Goal: Information Seeking & Learning: Learn about a topic

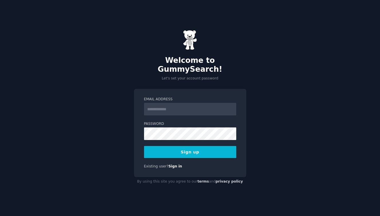
click at [166, 104] on input "Email Address" at bounding box center [190, 109] width 92 height 13
type input "**********"
click at [163, 147] on button "Sign up" at bounding box center [190, 152] width 92 height 12
click at [192, 147] on button "Sign up" at bounding box center [190, 152] width 92 height 12
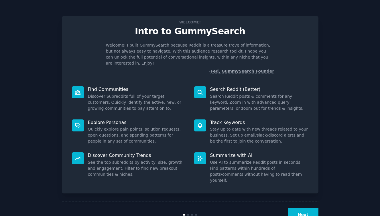
click at [306, 208] on button "Next" at bounding box center [303, 215] width 31 height 14
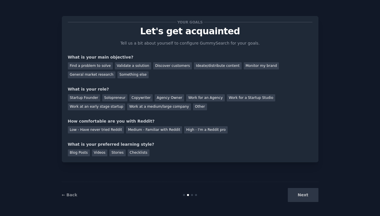
click at [305, 198] on div "Next" at bounding box center [276, 195] width 86 height 14
click at [265, 189] on div "Next" at bounding box center [276, 195] width 86 height 14
click at [304, 197] on div "Next" at bounding box center [276, 195] width 86 height 14
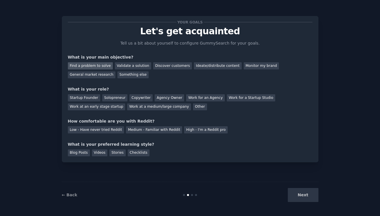
click at [92, 66] on div "Find a problem to solve" at bounding box center [90, 65] width 45 height 7
click at [130, 64] on div "Validate a solution" at bounding box center [133, 65] width 36 height 7
click at [100, 67] on div "Find a problem to solve" at bounding box center [90, 65] width 45 height 7
click at [110, 96] on div "Solopreneur" at bounding box center [114, 97] width 25 height 7
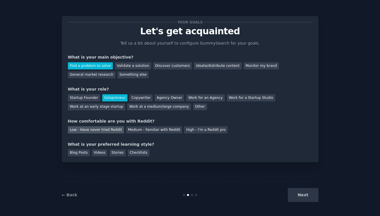
click at [108, 130] on div "Low - Have never tried Reddit" at bounding box center [96, 130] width 56 height 7
click at [99, 152] on div "Videos" at bounding box center [100, 153] width 16 height 7
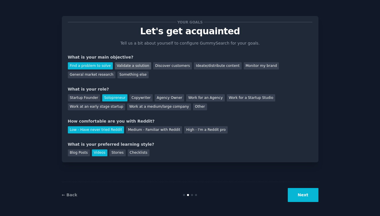
click at [133, 66] on div "Validate a solution" at bounding box center [133, 65] width 36 height 7
click at [299, 197] on button "Next" at bounding box center [303, 195] width 31 height 14
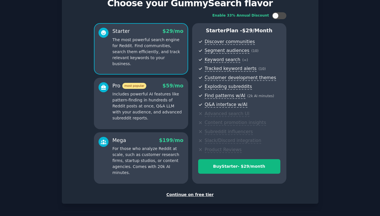
scroll to position [50, 0]
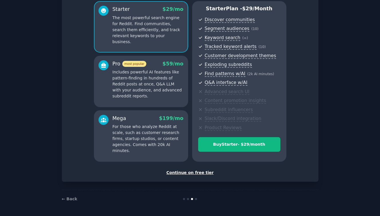
click at [196, 174] on div "Continue on free tier" at bounding box center [190, 173] width 245 height 6
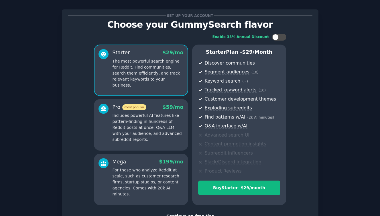
click at [165, 124] on p "Includes powerful AI features like pattern-finding in hundreds of Reddit posts …" at bounding box center [148, 128] width 71 height 30
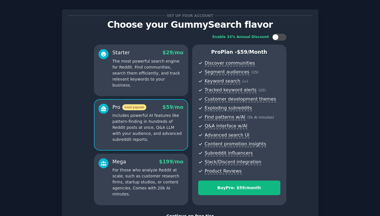
click at [161, 78] on p "The most powerful search engine for Reddit. Find communities, search them effic…" at bounding box center [148, 73] width 71 height 30
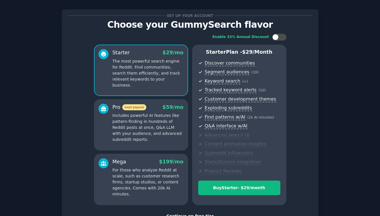
click at [157, 135] on p "Includes powerful AI features like pattern-finding in hundreds of Reddit posts …" at bounding box center [148, 128] width 71 height 30
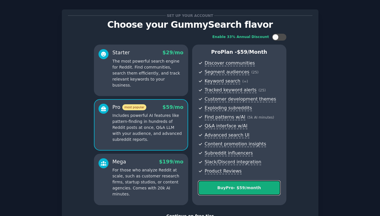
click at [246, 190] on div "Buy Pro - $ 59 /month" at bounding box center [239, 188] width 82 height 6
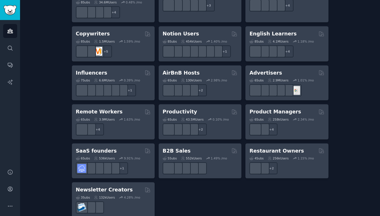
scroll to position [444, 0]
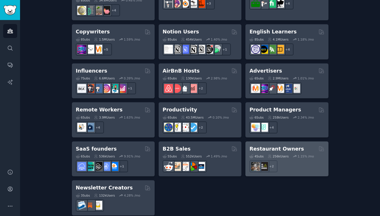
click at [269, 146] on h2 "Restaurant Owners" at bounding box center [276, 149] width 54 height 7
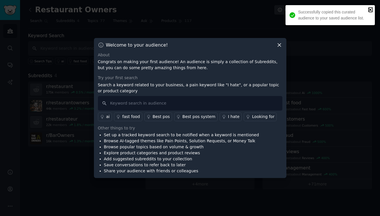
click at [370, 9] on icon "close" at bounding box center [370, 9] width 3 height 3
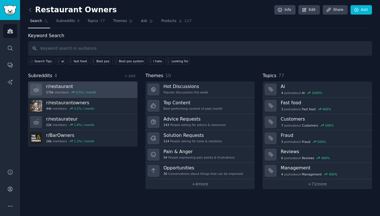
click at [62, 87] on h3 "r/ restaurant" at bounding box center [71, 87] width 50 height 6
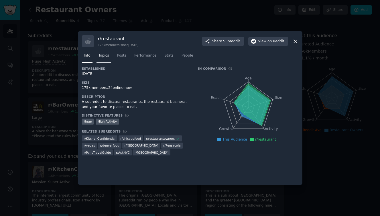
click at [103, 58] on span "Topics" at bounding box center [103, 55] width 11 height 5
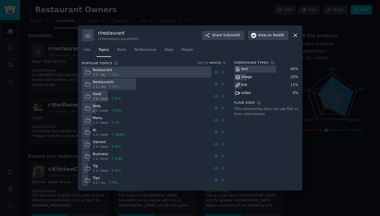
click at [295, 35] on icon at bounding box center [295, 35] width 3 height 3
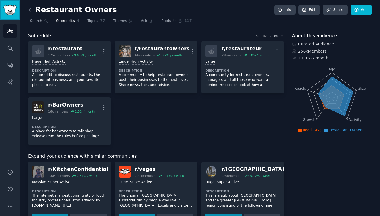
click at [14, 8] on img "Sidebar" at bounding box center [9, 10] width 13 height 10
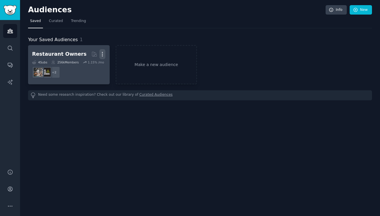
click at [102, 56] on icon "button" at bounding box center [102, 54] width 1 height 4
click at [88, 66] on p "Delete" at bounding box center [86, 66] width 13 height 6
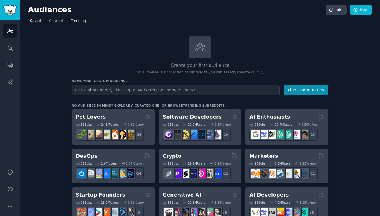
click at [76, 19] on span "Trending" at bounding box center [78, 21] width 15 height 5
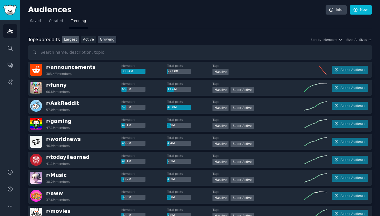
click at [105, 42] on link "Growing" at bounding box center [107, 39] width 19 height 7
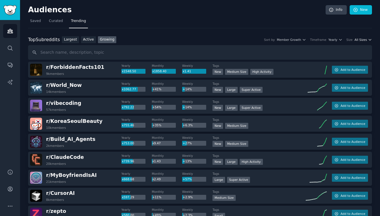
click at [359, 39] on span "All Sizes" at bounding box center [360, 40] width 12 height 4
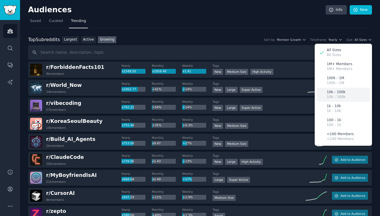
click at [337, 93] on p "10k - 100k" at bounding box center [336, 92] width 19 height 5
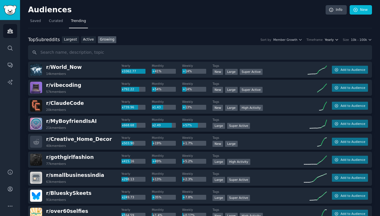
click at [328, 41] on span "Yearly" at bounding box center [329, 40] width 9 height 4
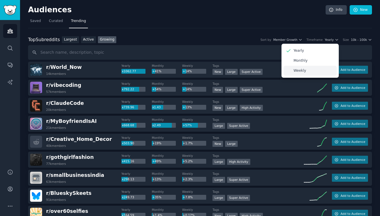
click at [314, 72] on div "Weekly" at bounding box center [309, 71] width 53 height 10
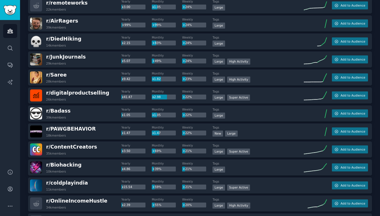
scroll to position [390, 0]
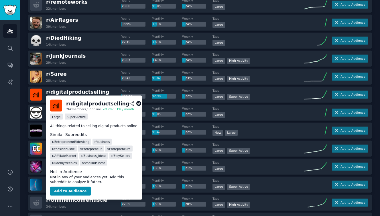
click at [88, 92] on span "r/ digitalproductselling" at bounding box center [77, 92] width 63 height 6
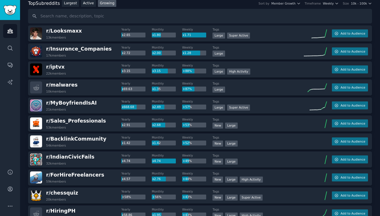
scroll to position [0, 0]
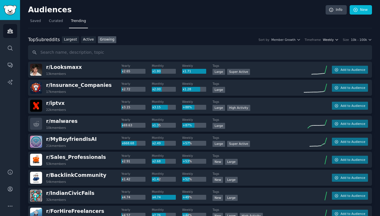
click at [324, 41] on span "Weekly" at bounding box center [328, 40] width 11 height 4
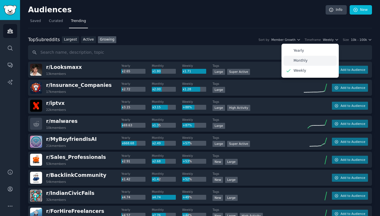
click at [313, 61] on div "Monthly" at bounding box center [309, 61] width 53 height 10
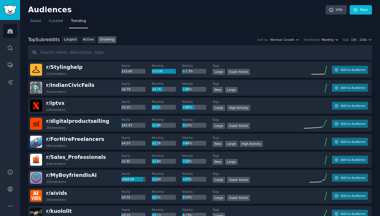
click at [329, 39] on span "Monthly" at bounding box center [328, 40] width 12 height 4
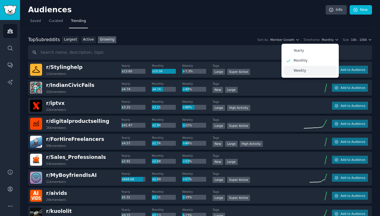
click at [307, 69] on div "Weekly" at bounding box center [309, 71] width 53 height 10
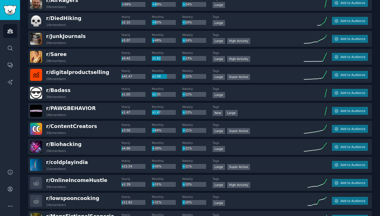
scroll to position [410, 0]
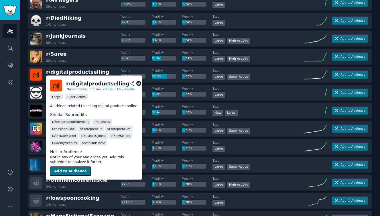
click at [72, 172] on button "Add to Audience" at bounding box center [70, 171] width 41 height 9
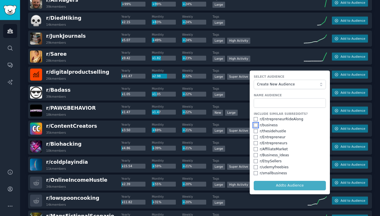
click at [254, 124] on input "checkbox" at bounding box center [256, 125] width 4 height 4
checkbox input "true"
click at [255, 174] on input "checkbox" at bounding box center [256, 173] width 4 height 4
checkbox input "true"
click at [255, 155] on input "checkbox" at bounding box center [256, 155] width 4 height 4
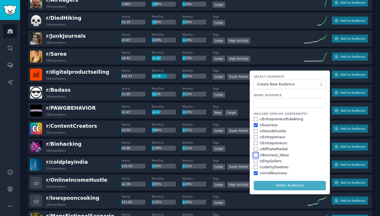
checkbox input "true"
click at [266, 102] on input "text" at bounding box center [290, 103] width 72 height 10
click at [255, 144] on input "checkbox" at bounding box center [256, 143] width 4 height 4
checkbox input "true"
click at [255, 138] on input "checkbox" at bounding box center [256, 137] width 4 height 4
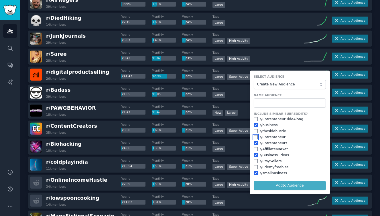
checkbox input "true"
click at [255, 132] on input "checkbox" at bounding box center [256, 131] width 4 height 4
checkbox input "true"
click at [296, 102] on input "text" at bounding box center [290, 103] width 72 height 10
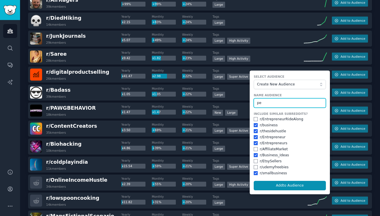
type input "p"
type input "business owners"
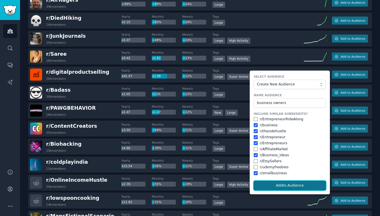
click at [265, 187] on button "Add to Audience" at bounding box center [290, 186] width 72 height 10
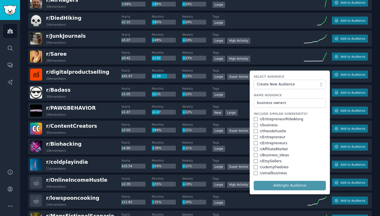
checkbox input "false"
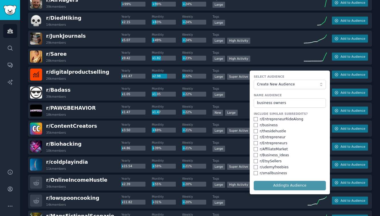
checkbox input "false"
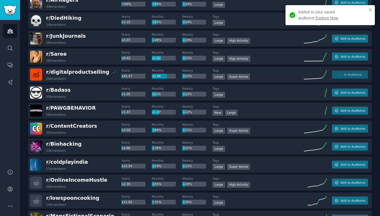
click at [316, 17] on link "Explore Now" at bounding box center [327, 18] width 23 height 5
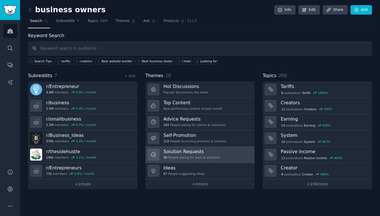
click at [192, 152] on h3 "Solution Requests" at bounding box center [191, 152] width 57 height 6
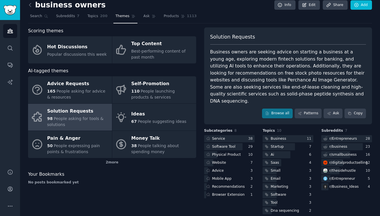
scroll to position [5, 0]
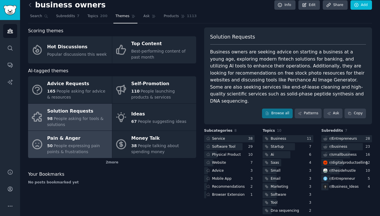
click at [69, 145] on span "People expressing pain points & frustrations" at bounding box center [73, 149] width 53 height 11
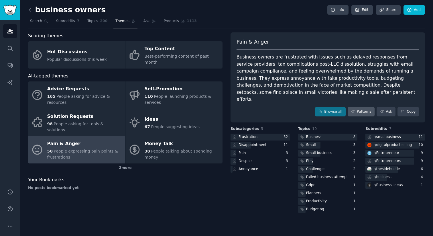
click at [363, 107] on link "Patterns" at bounding box center [361, 112] width 27 height 10
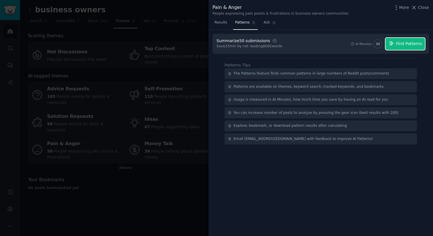
click at [380, 42] on span "Find Patterns" at bounding box center [409, 44] width 26 height 6
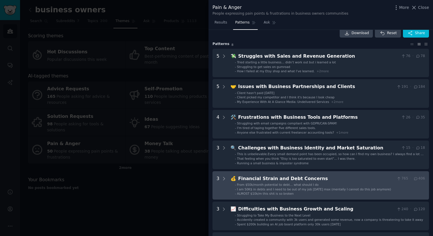
scroll to position [13, 0]
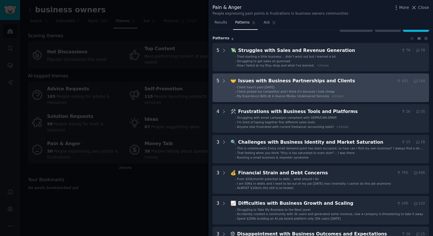
click at [336, 96] on span "+ 2 more" at bounding box center [337, 95] width 12 height 3
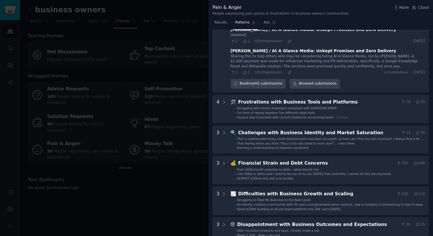
scroll to position [159, 0]
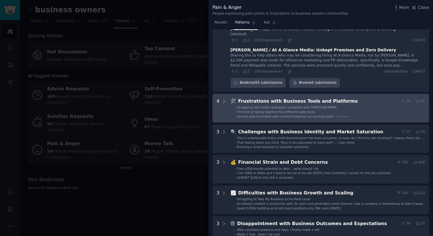
click at [338, 115] on span "+ 1 more" at bounding box center [342, 116] width 12 height 3
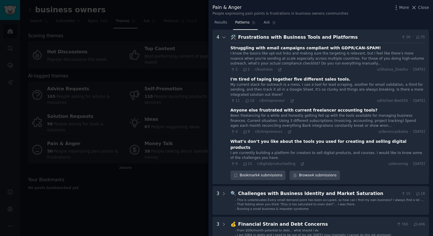
scroll to position [221, 0]
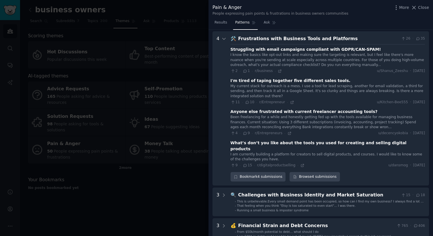
click at [247, 103] on icon at bounding box center [247, 102] width 5 height 4
click at [315, 88] on div "My current stack for outreach is a mess. I use a tool for lead scraping, anothe…" at bounding box center [327, 91] width 194 height 15
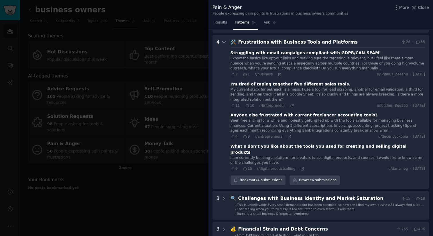
scroll to position [208, 0]
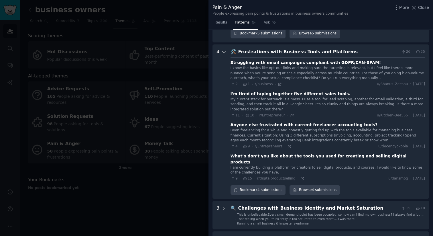
click at [224, 53] on icon at bounding box center [223, 51] width 5 height 5
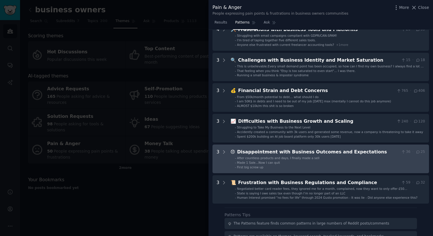
scroll to position [233, 0]
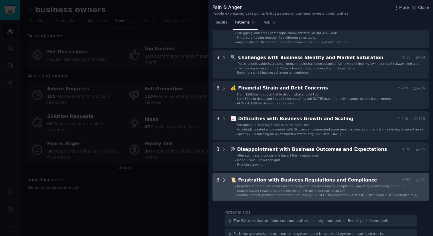
click at [224, 179] on icon at bounding box center [223, 179] width 5 height 5
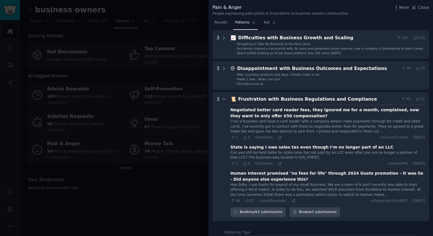
scroll to position [312, 0]
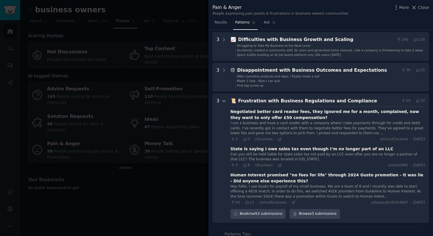
click at [223, 101] on icon at bounding box center [223, 100] width 3 height 1
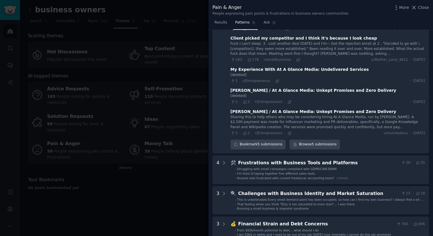
scroll to position [0, 0]
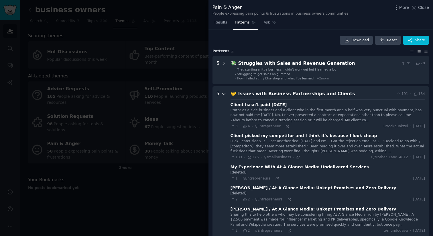
click at [223, 94] on icon at bounding box center [223, 93] width 5 height 5
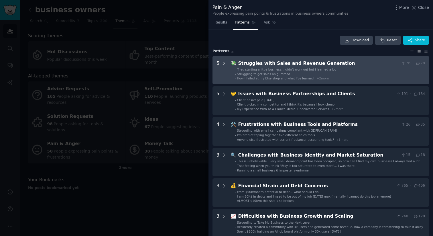
click at [223, 63] on icon at bounding box center [223, 63] width 5 height 5
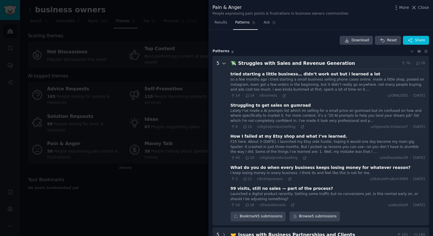
click at [224, 64] on icon at bounding box center [223, 63] width 5 height 5
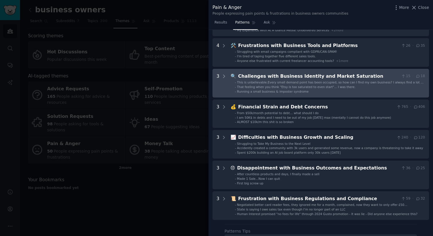
scroll to position [80, 0]
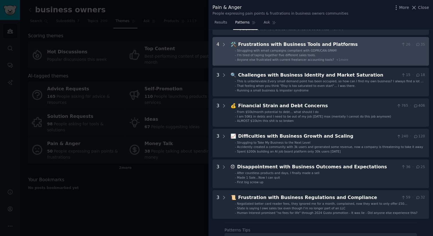
click at [380, 44] on icon at bounding box center [417, 44] width 5 height 4
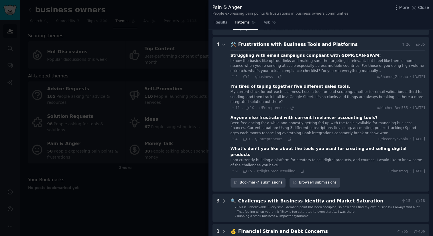
scroll to position [87, 0]
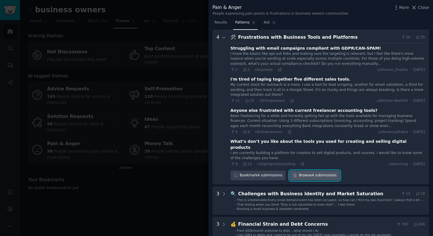
click at [322, 170] on link "Browse 4 submissions" at bounding box center [314, 175] width 50 height 10
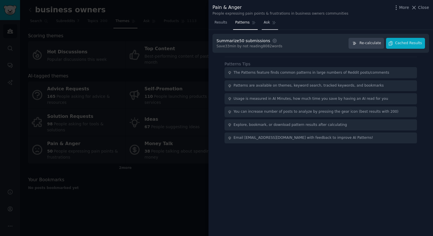
click at [265, 22] on span "Ask" at bounding box center [267, 22] width 6 height 5
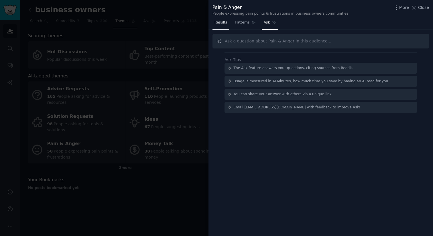
click at [222, 22] on span "Results" at bounding box center [220, 22] width 13 height 5
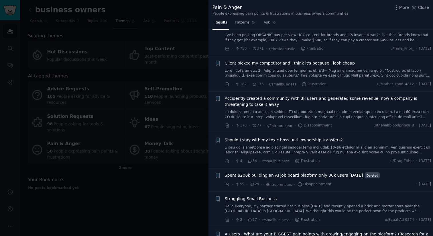
scroll to position [20, 0]
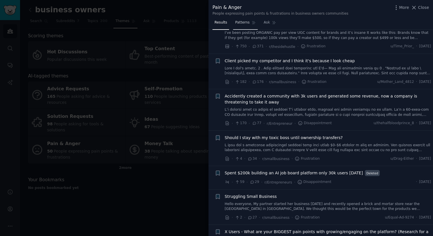
click at [243, 21] on span "Patterns" at bounding box center [242, 22] width 14 height 5
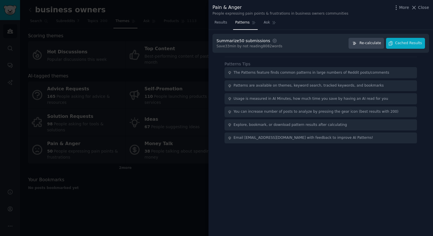
click at [366, 44] on span "Re-calculate" at bounding box center [369, 43] width 21 height 5
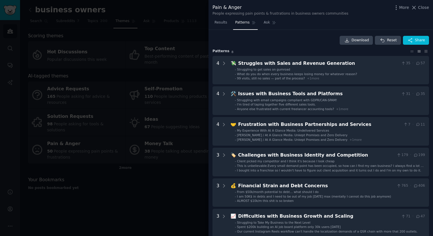
click at [153, 199] on div at bounding box center [216, 118] width 433 height 236
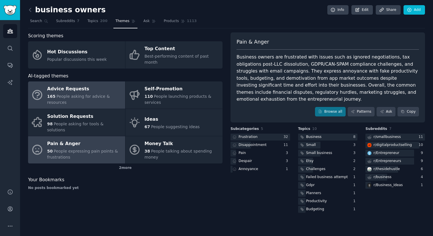
click at [61, 86] on div "Advice Requests" at bounding box center [84, 88] width 75 height 9
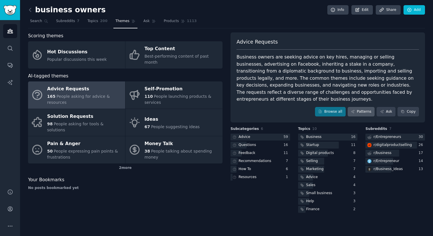
click at [360, 107] on link "Patterns" at bounding box center [361, 112] width 27 height 10
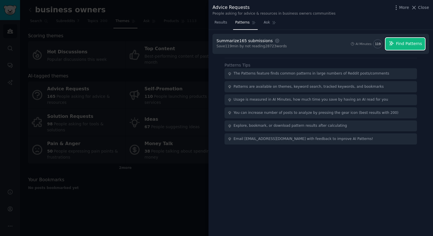
click at [380, 44] on button "Find Patterns" at bounding box center [405, 44] width 40 height 12
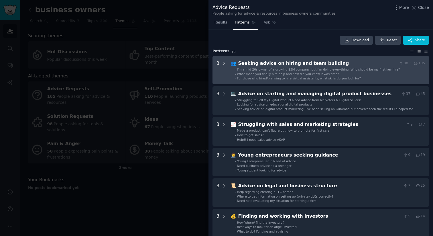
click at [224, 65] on icon at bounding box center [223, 63] width 5 height 5
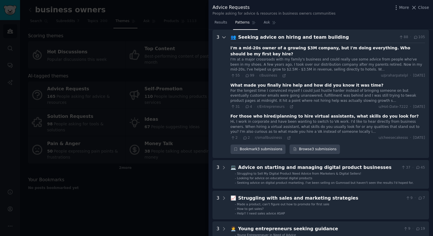
scroll to position [22, 0]
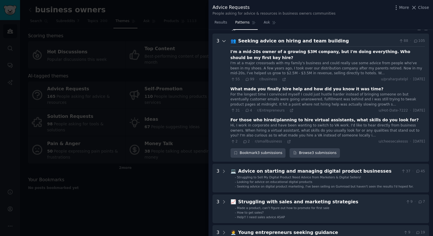
click at [225, 41] on icon at bounding box center [223, 40] width 5 height 5
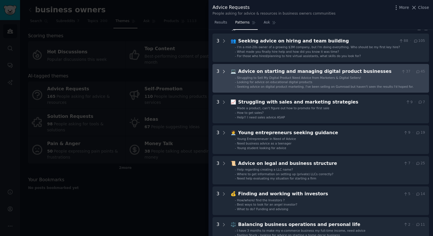
click at [224, 71] on icon at bounding box center [223, 71] width 1 height 3
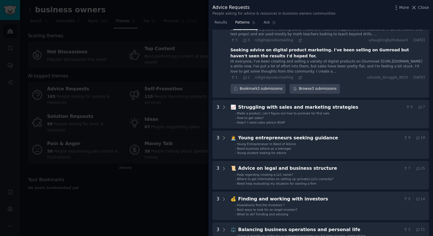
scroll to position [107, 0]
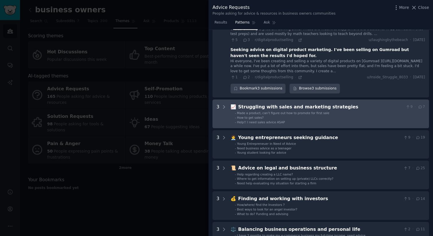
click at [343, 114] on li "- Made a product, can’t figure out how to promote for first sale" at bounding box center [330, 113] width 190 height 4
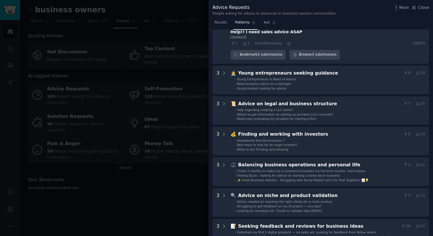
scroll to position [255, 0]
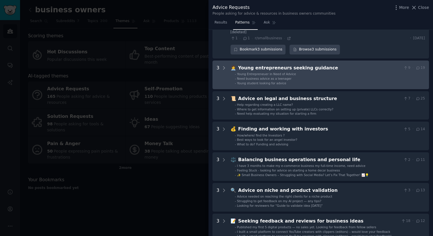
click at [297, 81] on li "- Young student looking for advice" at bounding box center [330, 83] width 190 height 4
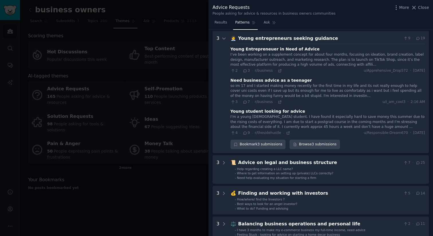
scroll to position [286, 0]
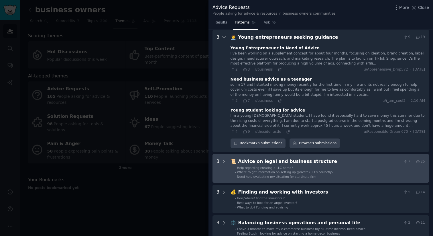
click at [291, 174] on div "Need help evaluating my situation for starting a firm" at bounding box center [276, 176] width 79 height 4
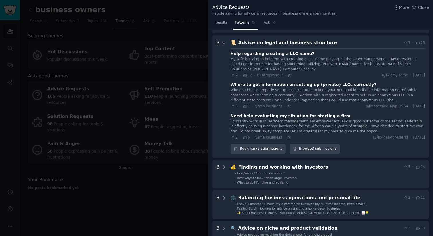
scroll to position [410, 0]
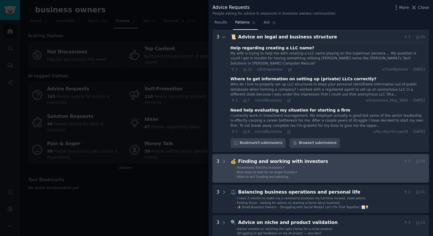
click at [315, 170] on li "- Best ways to look for an angel investor?" at bounding box center [330, 172] width 190 height 4
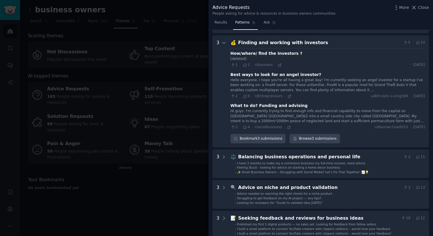
scroll to position [529, 0]
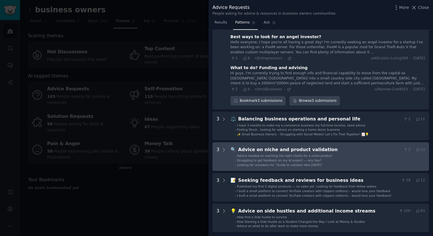
click at [310, 154] on span "Advice needed on reaching the right clients for a niche product" at bounding box center [284, 155] width 95 height 3
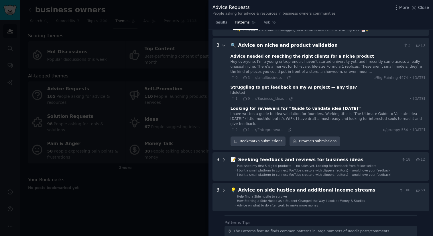
scroll to position [674, 0]
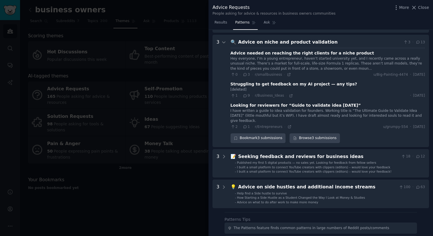
click at [310, 153] on div "Seeking feedback and reviews for business ideas" at bounding box center [318, 156] width 161 height 7
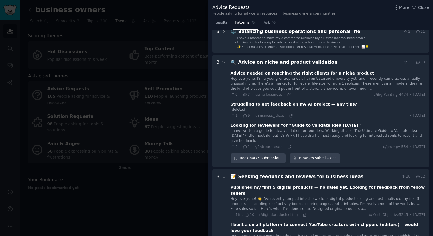
scroll to position [650, 0]
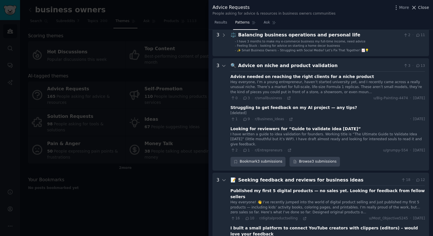
click at [380, 7] on span "Close" at bounding box center [423, 8] width 11 height 6
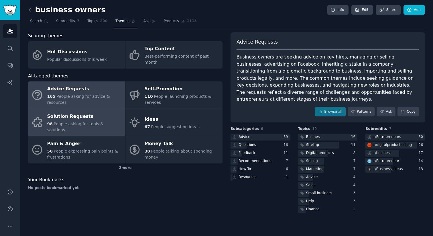
click at [76, 113] on div "Solution Requests" at bounding box center [84, 116] width 75 height 9
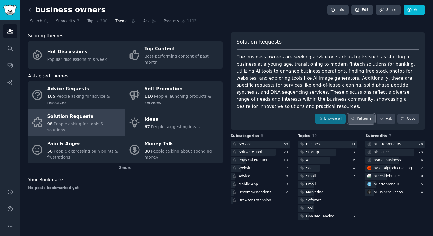
click at [365, 114] on link "Patterns" at bounding box center [361, 119] width 27 height 10
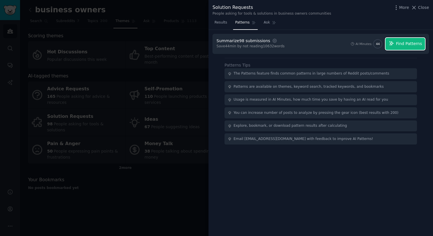
click at [380, 41] on span "Find Patterns" at bounding box center [409, 44] width 26 height 6
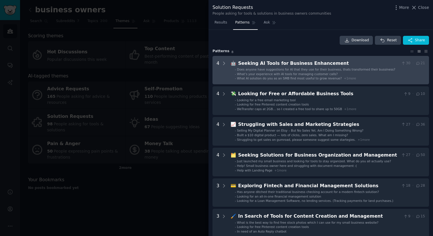
click at [354, 75] on li "- What’s your experience with AI tools for managing customer calls?" at bounding box center [330, 74] width 190 height 4
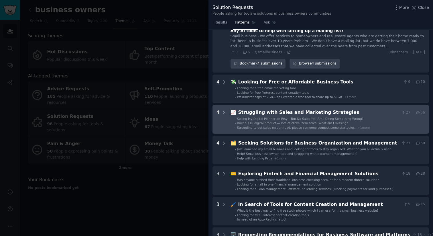
scroll to position [123, 0]
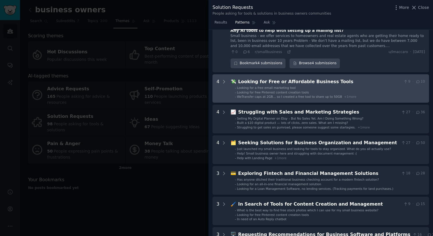
click at [328, 90] on li "- Looking for free Pinterest content creation tools" at bounding box center [330, 92] width 190 height 4
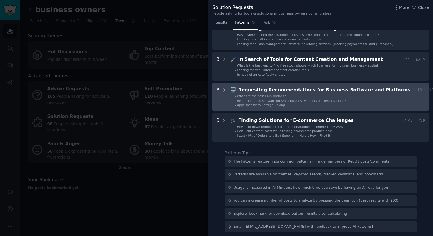
scroll to position [394, 0]
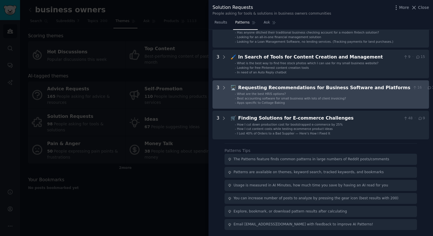
click at [349, 96] on li "- Best accounting software for small business with lots of client invoicing?" at bounding box center [336, 98] width 202 height 4
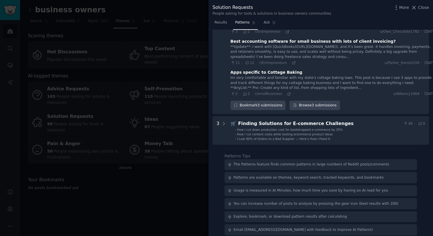
scroll to position [478, 0]
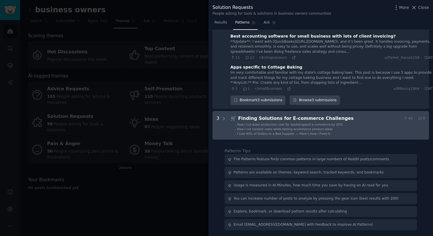
click at [342, 132] on li "- I Lost 40% of Orders to a Bad Supplier — Here’s How I Fixed It" at bounding box center [330, 133] width 190 height 4
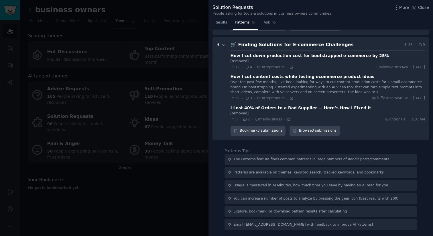
scroll to position [546, 0]
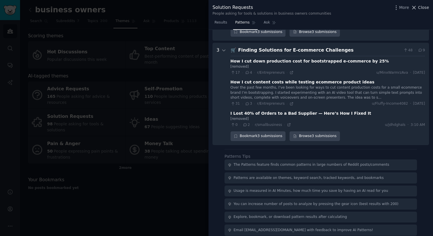
click at [380, 8] on span "Close" at bounding box center [423, 8] width 11 height 6
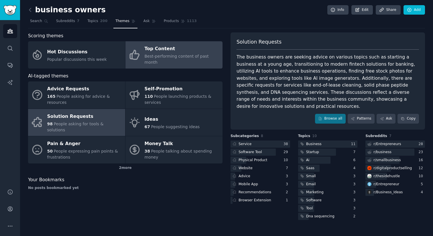
click at [161, 48] on div "Top Content" at bounding box center [182, 48] width 75 height 9
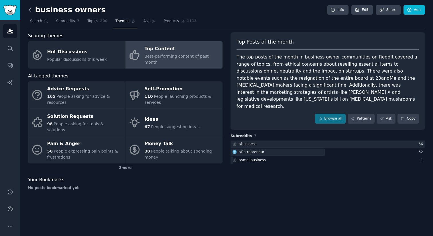
click at [31, 9] on icon at bounding box center [30, 10] width 6 height 6
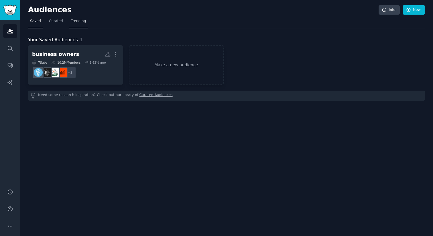
click at [76, 22] on span "Trending" at bounding box center [78, 21] width 15 height 5
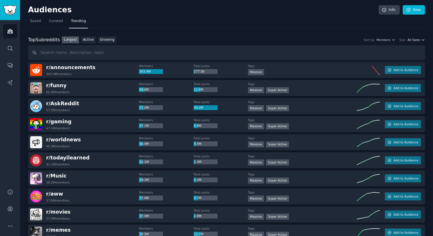
click at [380, 41] on span "All Sizes" at bounding box center [413, 40] width 12 height 4
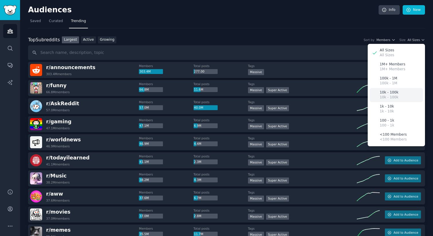
click at [380, 97] on div "10k - 100k 10k - 100k" at bounding box center [396, 95] width 53 height 14
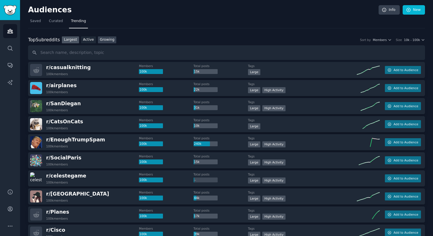
click at [110, 40] on link "Growing" at bounding box center [107, 39] width 19 height 7
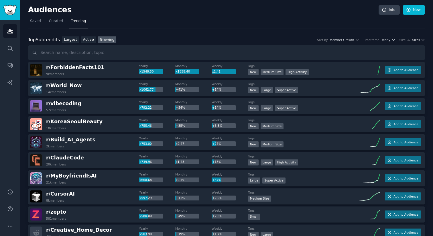
click at [380, 40] on span "All Sizes" at bounding box center [413, 40] width 12 height 4
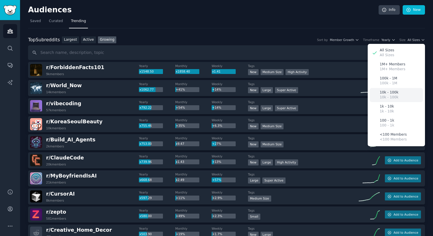
click at [380, 94] on div "10k - 100k 10k - 100k" at bounding box center [396, 95] width 53 height 14
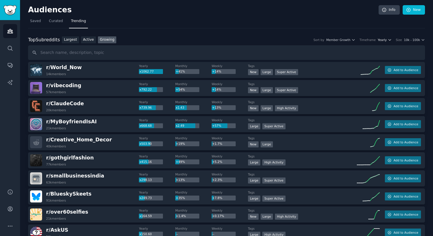
click at [380, 40] on span "Yearly" at bounding box center [382, 40] width 9 height 4
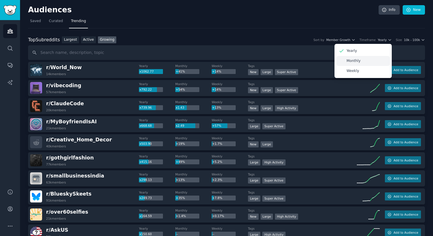
click at [373, 59] on div "Monthly" at bounding box center [362, 61] width 53 height 10
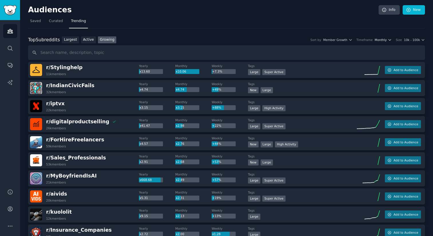
click at [380, 42] on span "Monthly" at bounding box center [380, 40] width 12 height 4
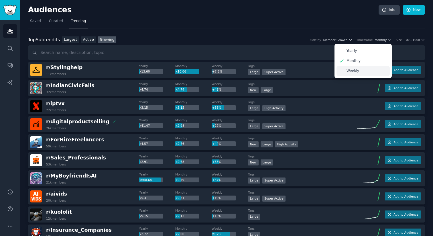
click at [364, 71] on div "Weekly" at bounding box center [362, 71] width 53 height 10
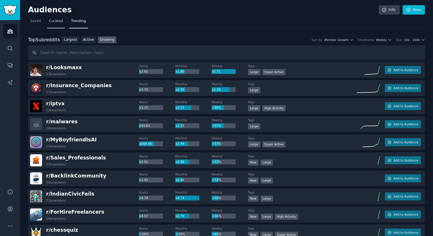
click at [55, 22] on span "Curated" at bounding box center [56, 21] width 14 height 5
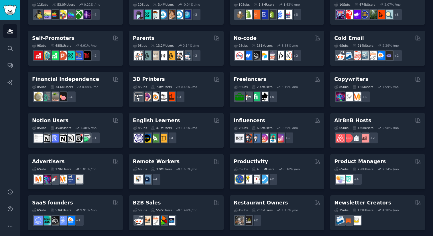
scroll to position [222, 0]
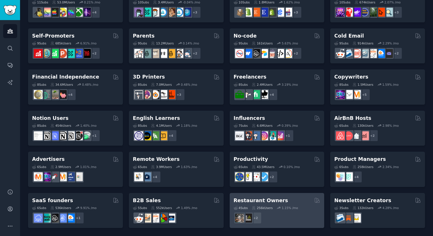
click at [252, 200] on h2 "Restaurant Owners" at bounding box center [261, 200] width 54 height 7
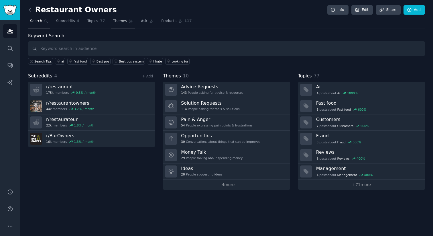
click at [120, 20] on span "Themes" at bounding box center [120, 21] width 14 height 5
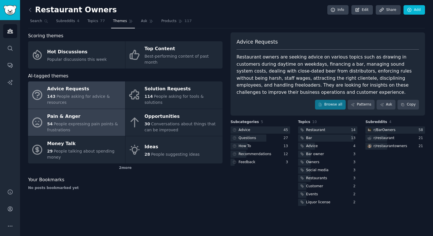
click at [84, 121] on span "People expressing pain points & frustrations" at bounding box center [82, 126] width 71 height 11
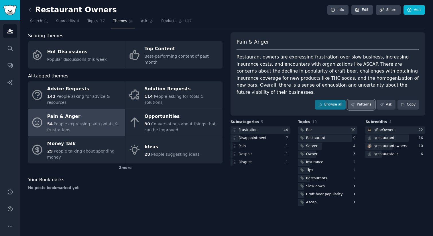
click at [361, 100] on link "Patterns" at bounding box center [361, 105] width 27 height 10
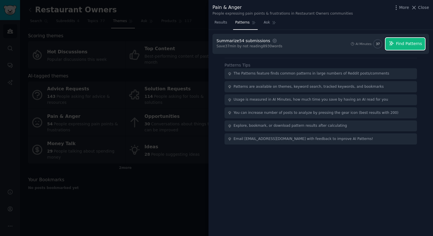
click at [380, 43] on span "Find Patterns" at bounding box center [409, 44] width 26 height 6
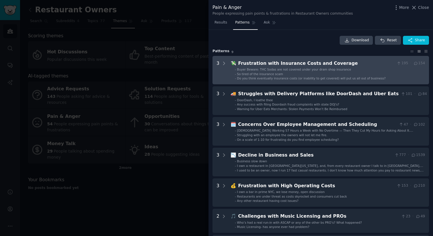
click at [341, 75] on li "- So tired of the insurance scam" at bounding box center [330, 74] width 190 height 4
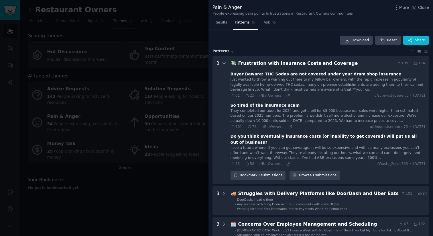
click at [222, 63] on icon at bounding box center [223, 63] width 3 height 1
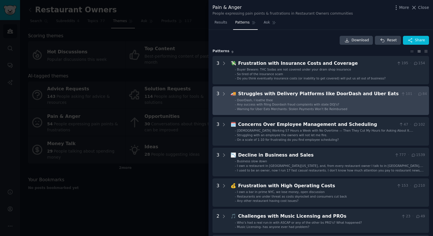
click at [283, 95] on div "Struggles with Delivery Platforms like DoorDash and Uber Eats" at bounding box center [318, 93] width 161 height 7
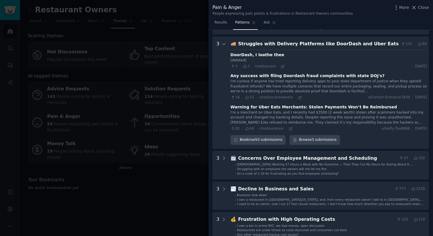
scroll to position [57, 0]
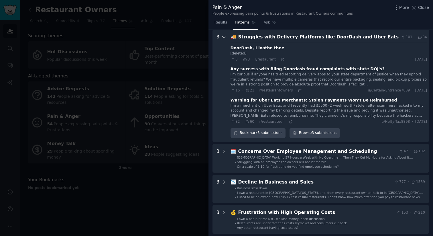
click at [222, 38] on icon at bounding box center [223, 37] width 5 height 5
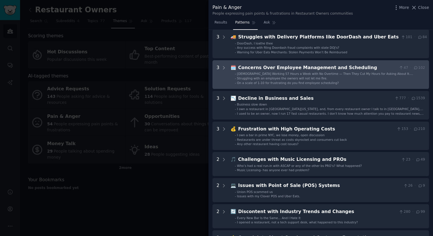
click at [285, 68] on div "Concerns Over Employee Management and Scheduling" at bounding box center [317, 67] width 159 height 7
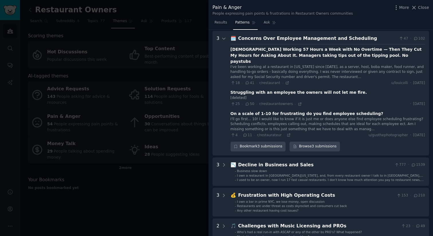
scroll to position [87, 0]
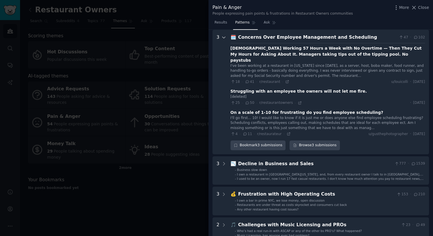
click at [222, 37] on icon at bounding box center [223, 37] width 5 height 5
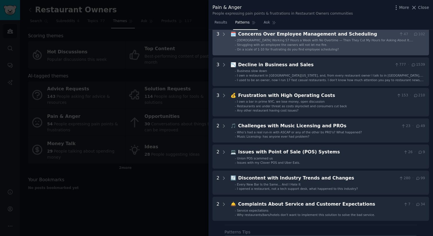
scroll to position [0, 0]
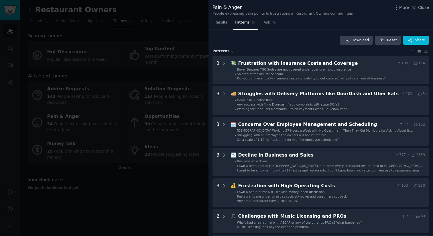
click at [180, 212] on div at bounding box center [216, 118] width 433 height 236
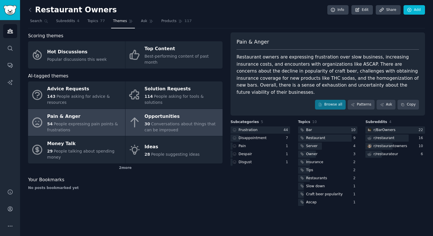
click at [171, 121] on span "Conversations about things that can be improved" at bounding box center [180, 126] width 71 height 11
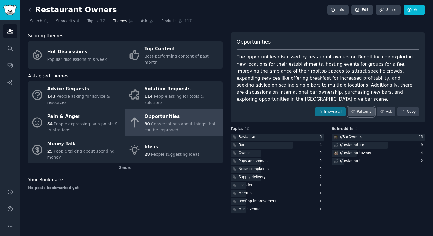
click at [361, 107] on link "Patterns" at bounding box center [361, 112] width 27 height 10
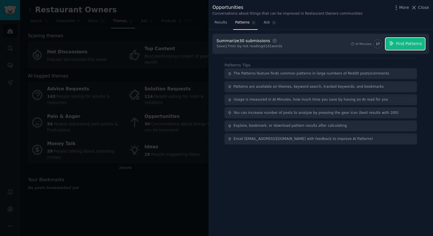
click at [380, 43] on span "Find Patterns" at bounding box center [409, 44] width 26 height 6
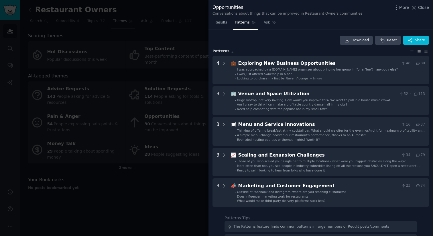
click at [165, 212] on div at bounding box center [216, 118] width 433 height 236
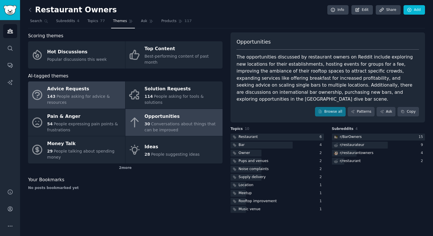
click at [56, 84] on div "Advice Requests" at bounding box center [84, 88] width 75 height 9
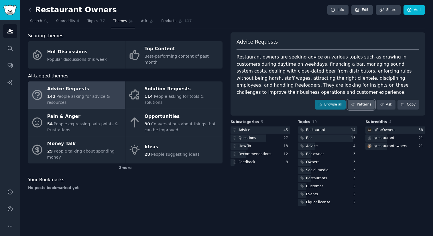
click at [360, 105] on link "Patterns" at bounding box center [361, 105] width 27 height 10
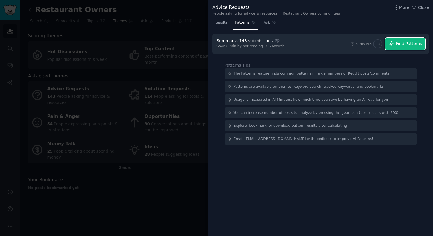
click at [380, 45] on span "Find Patterns" at bounding box center [409, 44] width 26 height 6
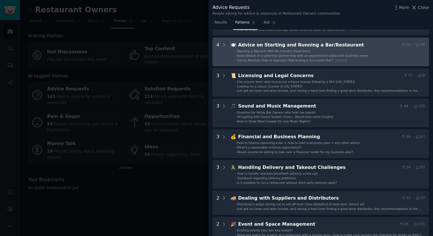
scroll to position [111, 0]
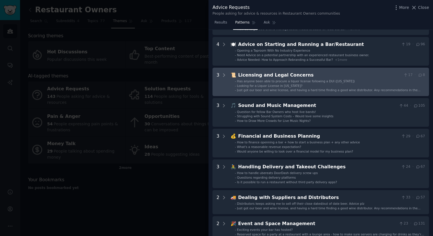
click at [299, 77] on div "Licensing and Legal Concerns" at bounding box center [319, 75] width 163 height 7
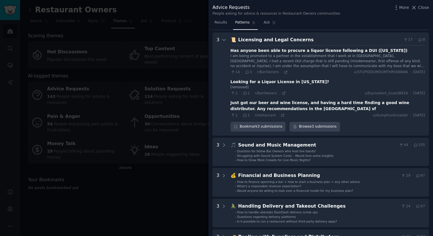
scroll to position [148, 0]
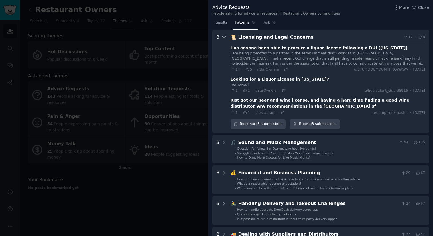
click at [223, 36] on icon at bounding box center [223, 37] width 5 height 5
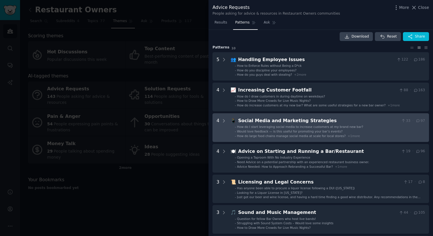
scroll to position [0, 0]
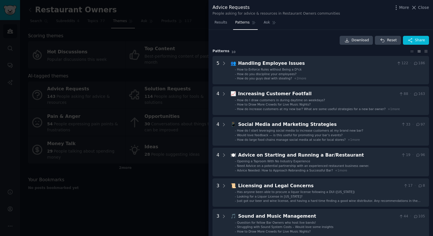
click at [134, 211] on div at bounding box center [216, 118] width 433 height 236
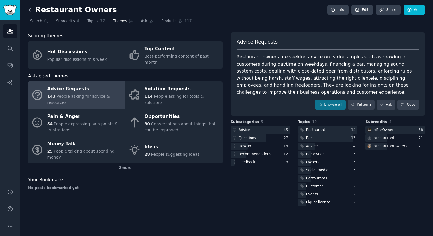
click at [29, 9] on icon at bounding box center [30, 9] width 2 height 3
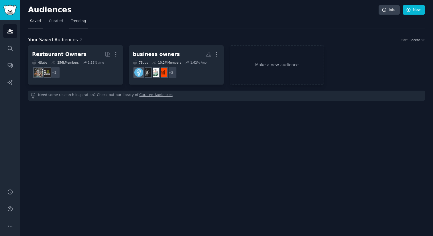
click at [78, 21] on span "Trending" at bounding box center [78, 21] width 15 height 5
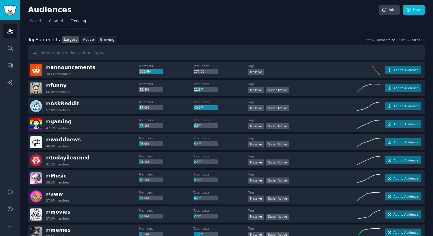
click at [57, 21] on span "Curated" at bounding box center [56, 21] width 14 height 5
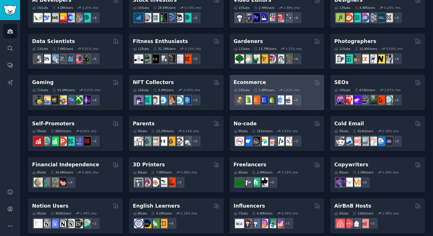
scroll to position [134, 0]
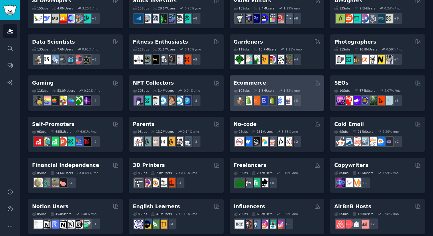
click at [251, 82] on h2 "Ecommerce" at bounding box center [250, 82] width 33 height 7
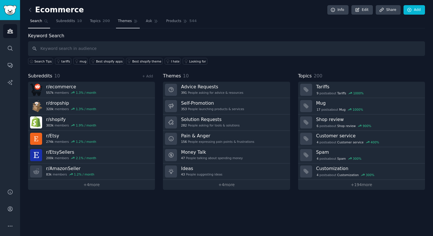
click at [125, 19] on span "Themes" at bounding box center [125, 21] width 14 height 5
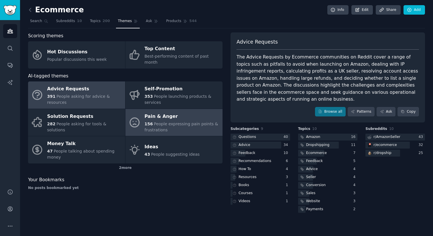
click at [164, 114] on div "Pain & Anger" at bounding box center [182, 116] width 75 height 9
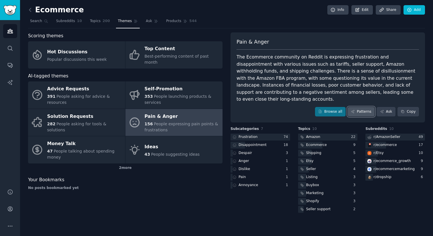
click at [364, 107] on link "Patterns" at bounding box center [361, 112] width 27 height 10
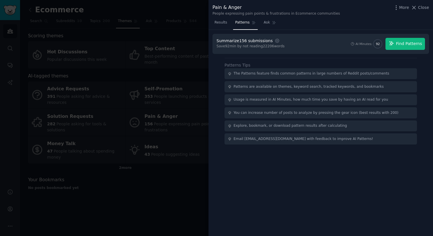
click at [380, 42] on span "Find Patterns" at bounding box center [409, 44] width 26 height 6
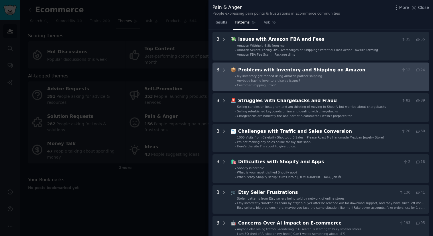
scroll to position [55, 0]
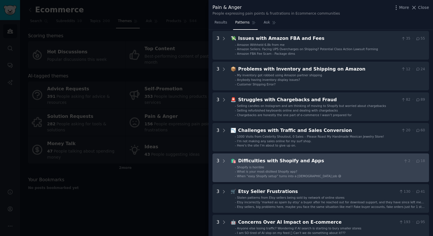
click at [252, 170] on span "What is your most-disliked Shopify app?" at bounding box center [267, 170] width 60 height 3
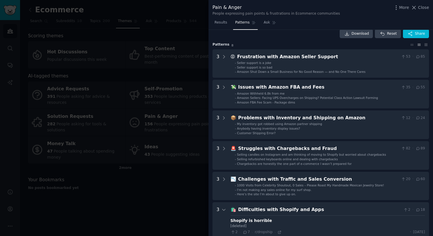
scroll to position [0, 0]
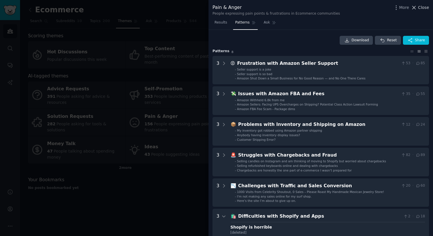
click at [380, 5] on span "Close" at bounding box center [423, 8] width 11 height 6
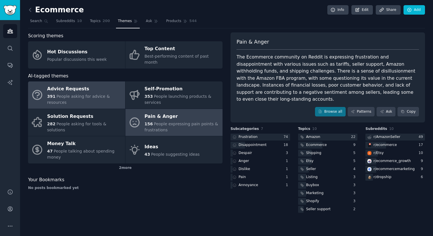
click at [58, 84] on div "Advice Requests" at bounding box center [84, 88] width 75 height 9
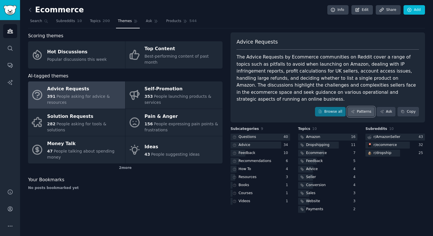
click at [362, 107] on link "Patterns" at bounding box center [361, 112] width 27 height 10
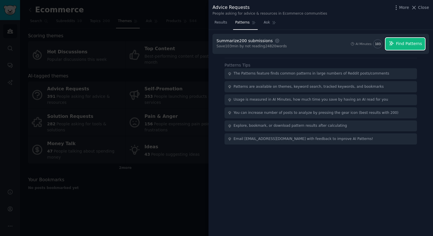
click at [380, 43] on span "Find Patterns" at bounding box center [409, 44] width 26 height 6
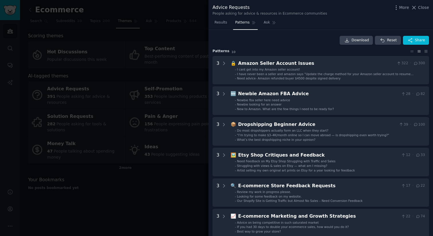
click at [166, 196] on div at bounding box center [216, 118] width 433 height 236
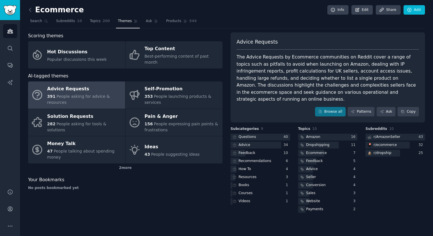
click at [90, 94] on span "People asking for advice & resources" at bounding box center [78, 99] width 63 height 11
click at [31, 10] on icon at bounding box center [30, 10] width 6 height 6
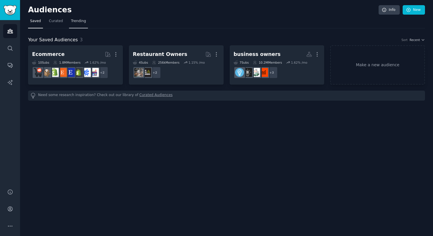
click at [76, 22] on span "Trending" at bounding box center [78, 21] width 15 height 5
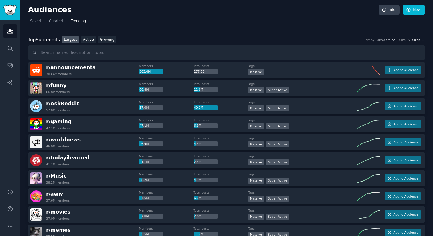
click at [380, 40] on span "All Sizes" at bounding box center [413, 40] width 12 height 4
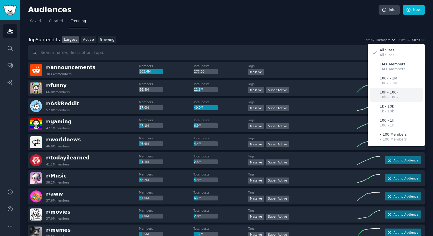
click at [380, 96] on div "10k - 100k 10k - 100k" at bounding box center [396, 95] width 53 height 14
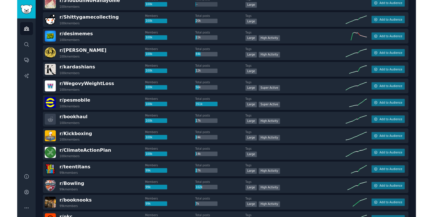
scroll to position [320, 0]
